Goal: Check status: Check status

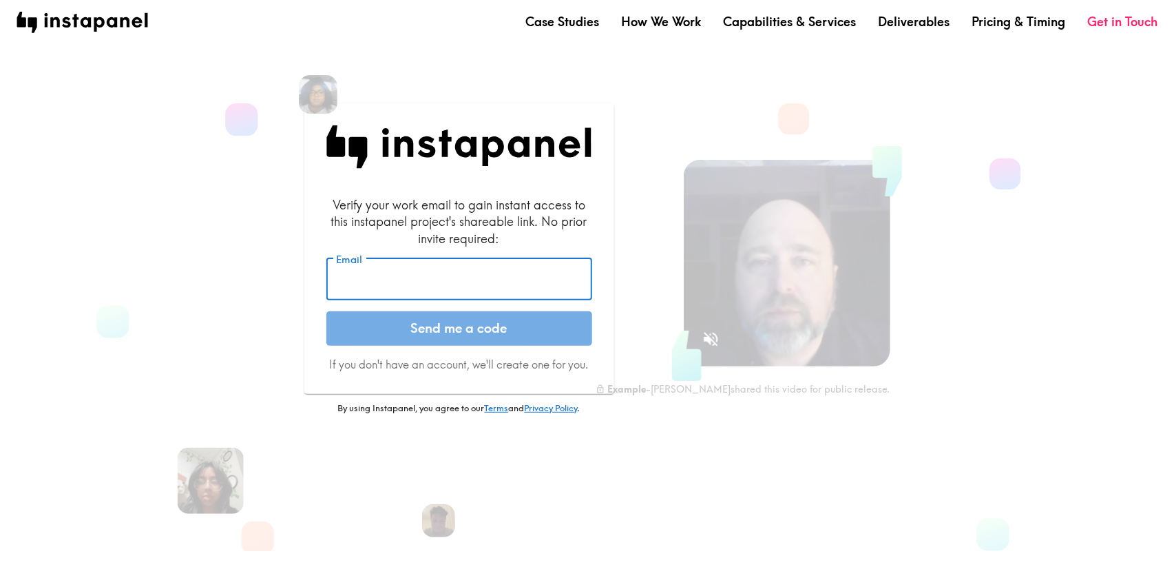
click at [455, 258] on input "Email" at bounding box center [459, 279] width 266 height 43
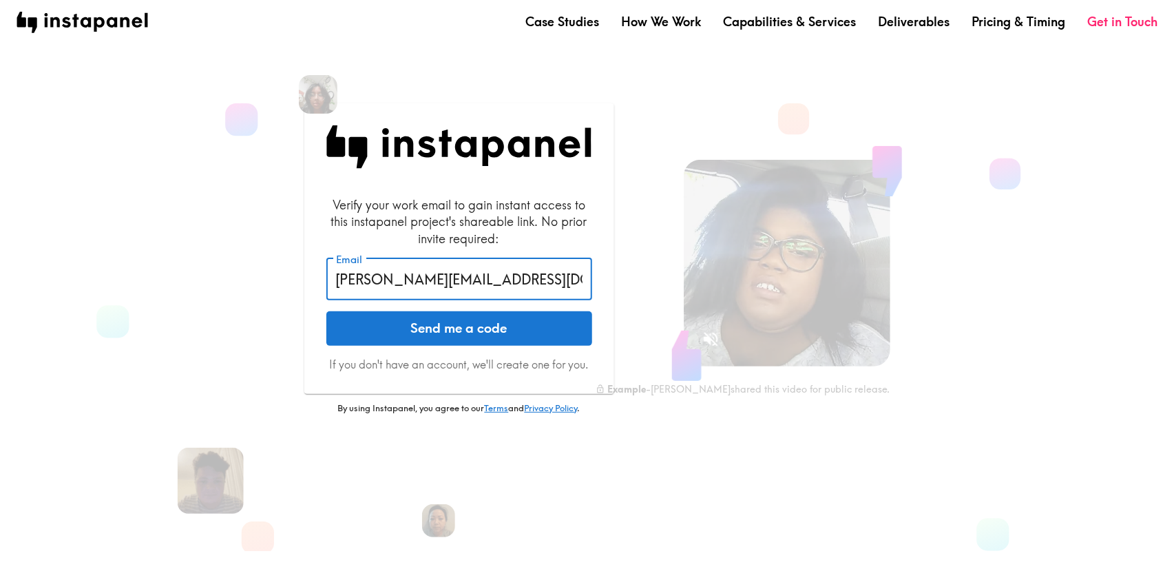
type input "[PERSON_NAME][EMAIL_ADDRESS][DOMAIN_NAME]"
click at [326, 311] on button "Send me a code" at bounding box center [459, 328] width 266 height 34
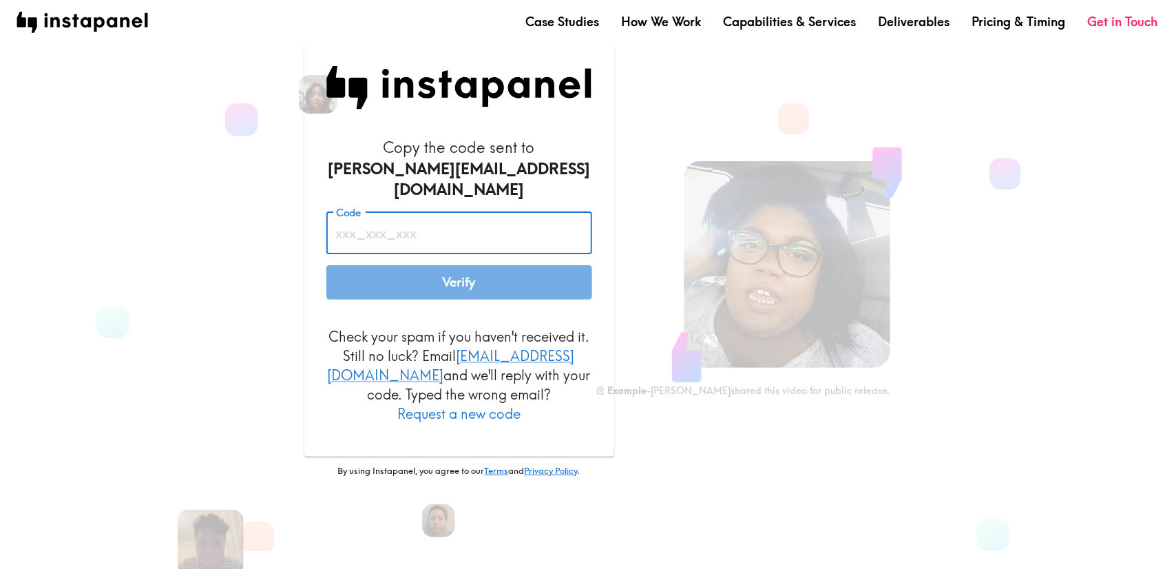
drag, startPoint x: 480, startPoint y: 232, endPoint x: 470, endPoint y: 244, distance: 15.7
click at [472, 244] on input "Code" at bounding box center [459, 232] width 266 height 43
paste input "LK9_gr2_GB8"
type input "LK9_gr2_GB8"
click at [483, 281] on button "Verify" at bounding box center [459, 282] width 266 height 34
